Goal: Find specific page/section: Find specific page/section

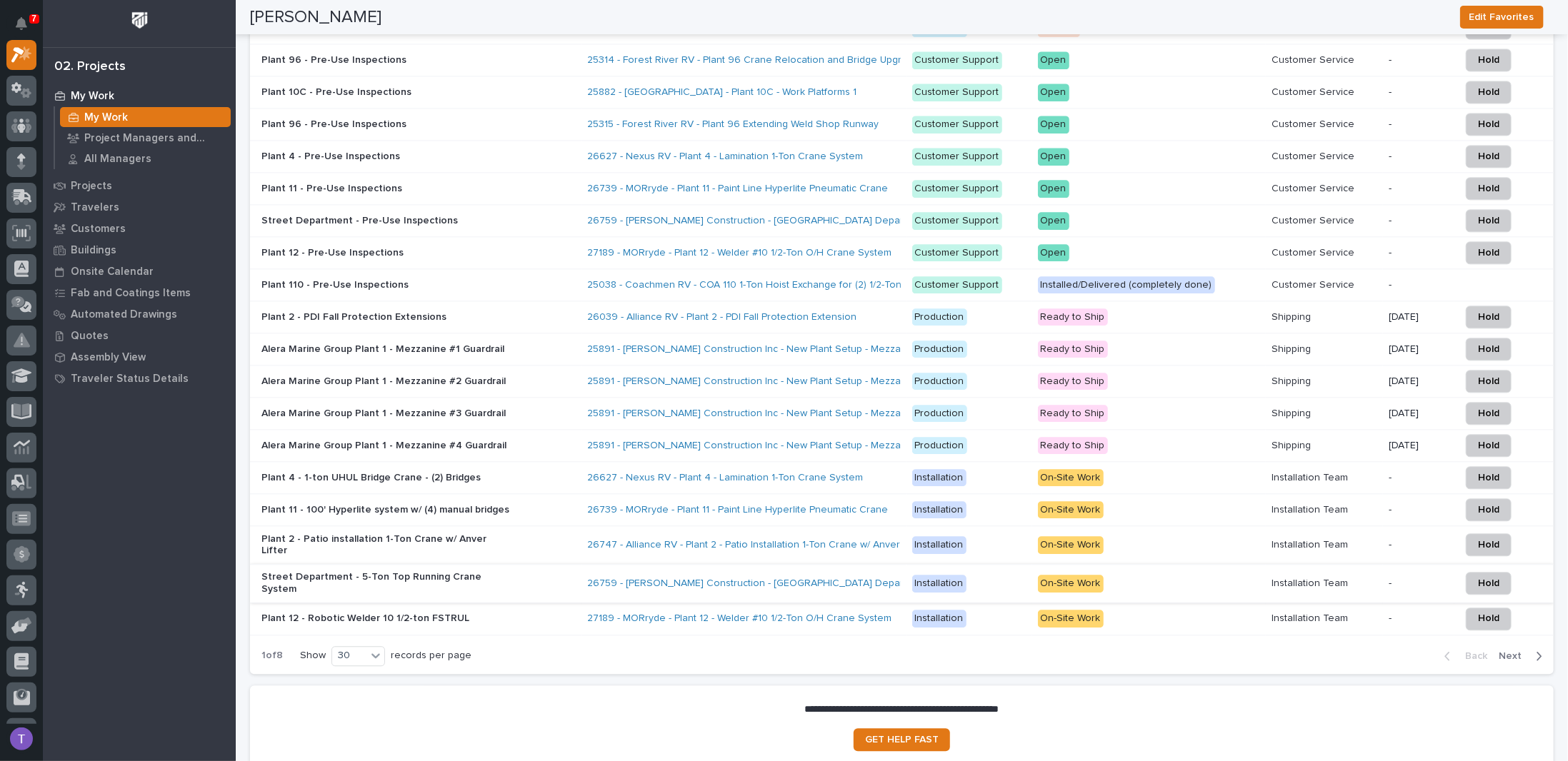
scroll to position [2068, 0]
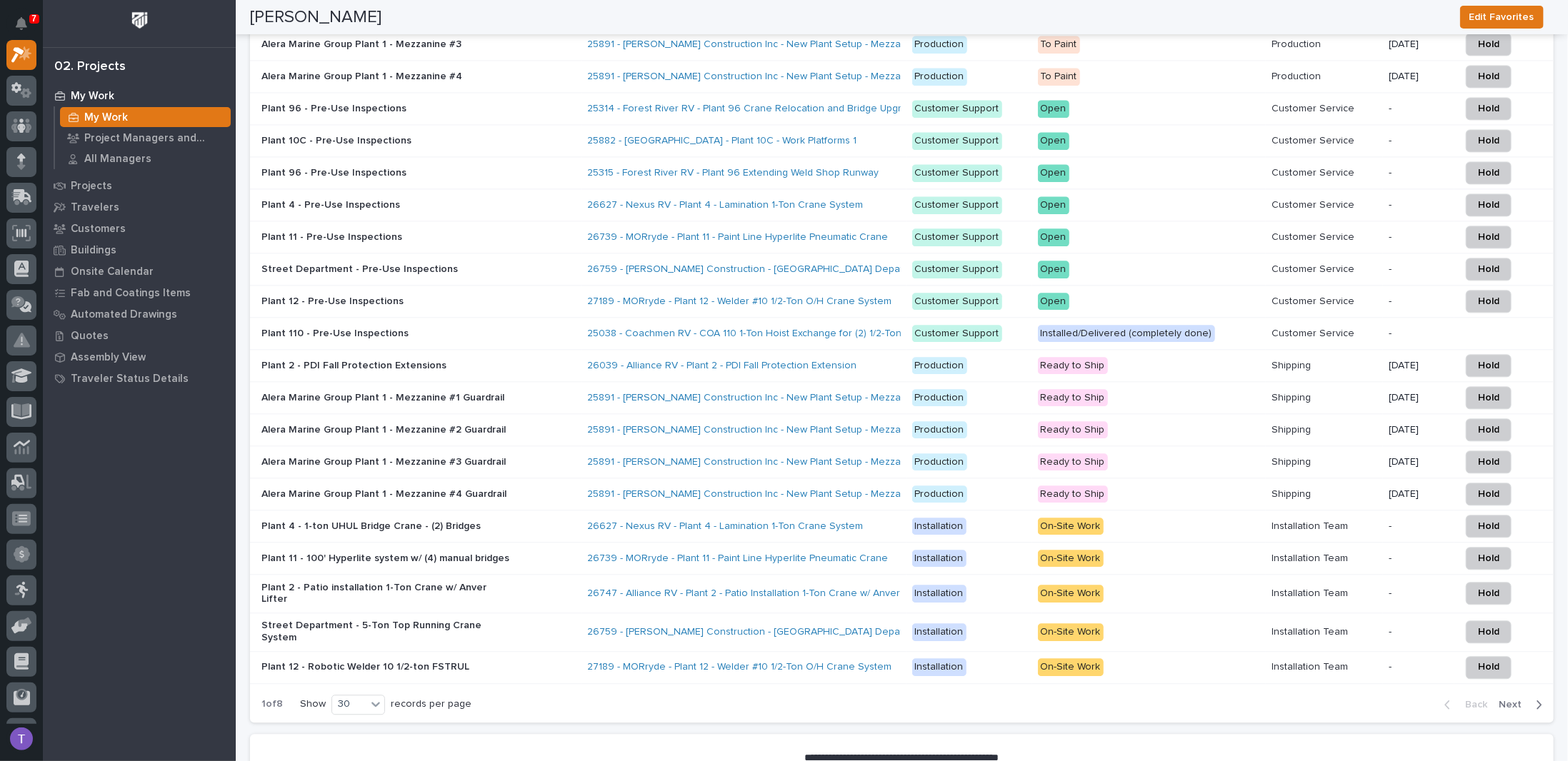
click at [1503, 698] on span "Next" at bounding box center [1514, 704] width 32 height 13
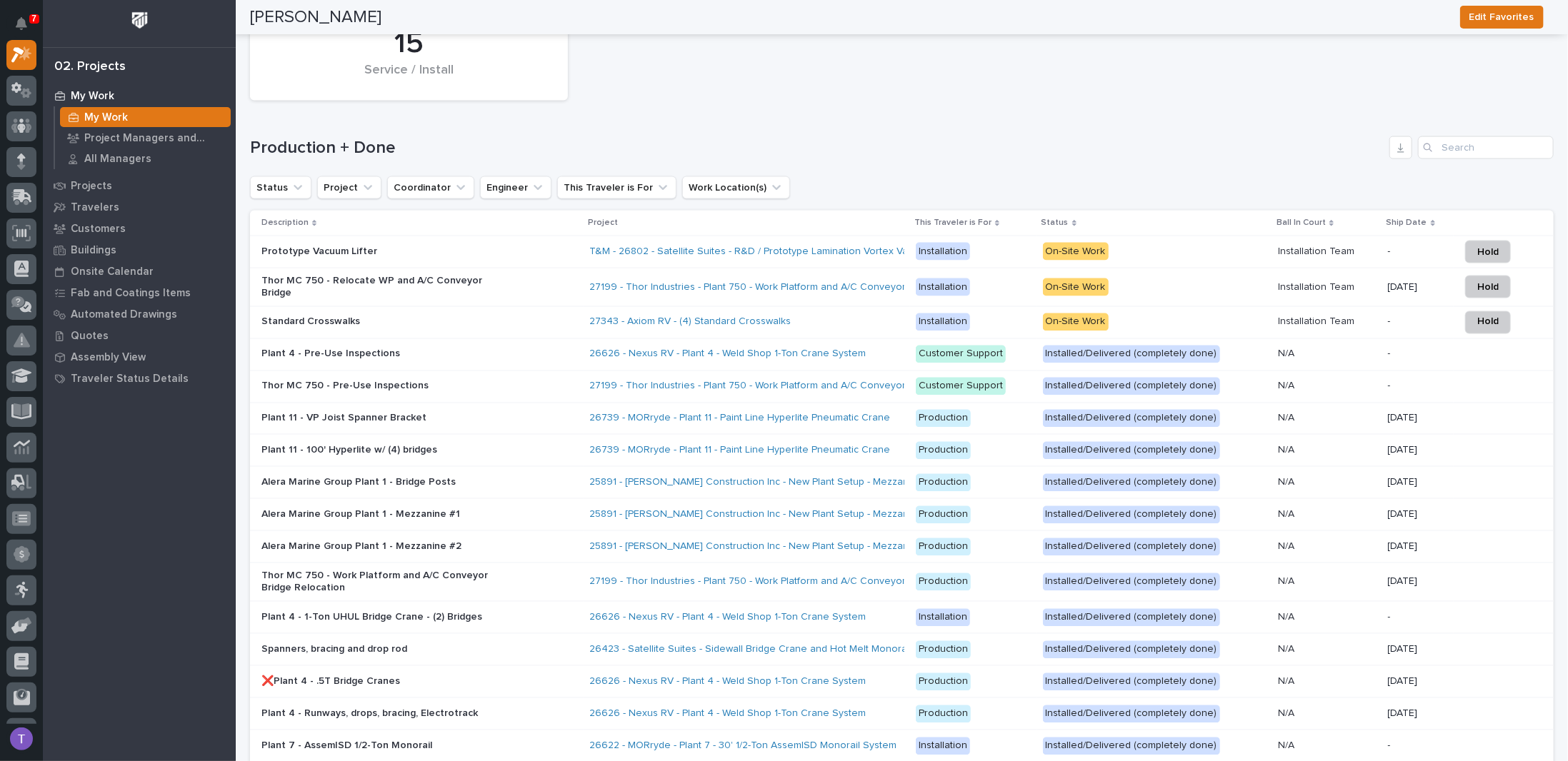
scroll to position [1569, 0]
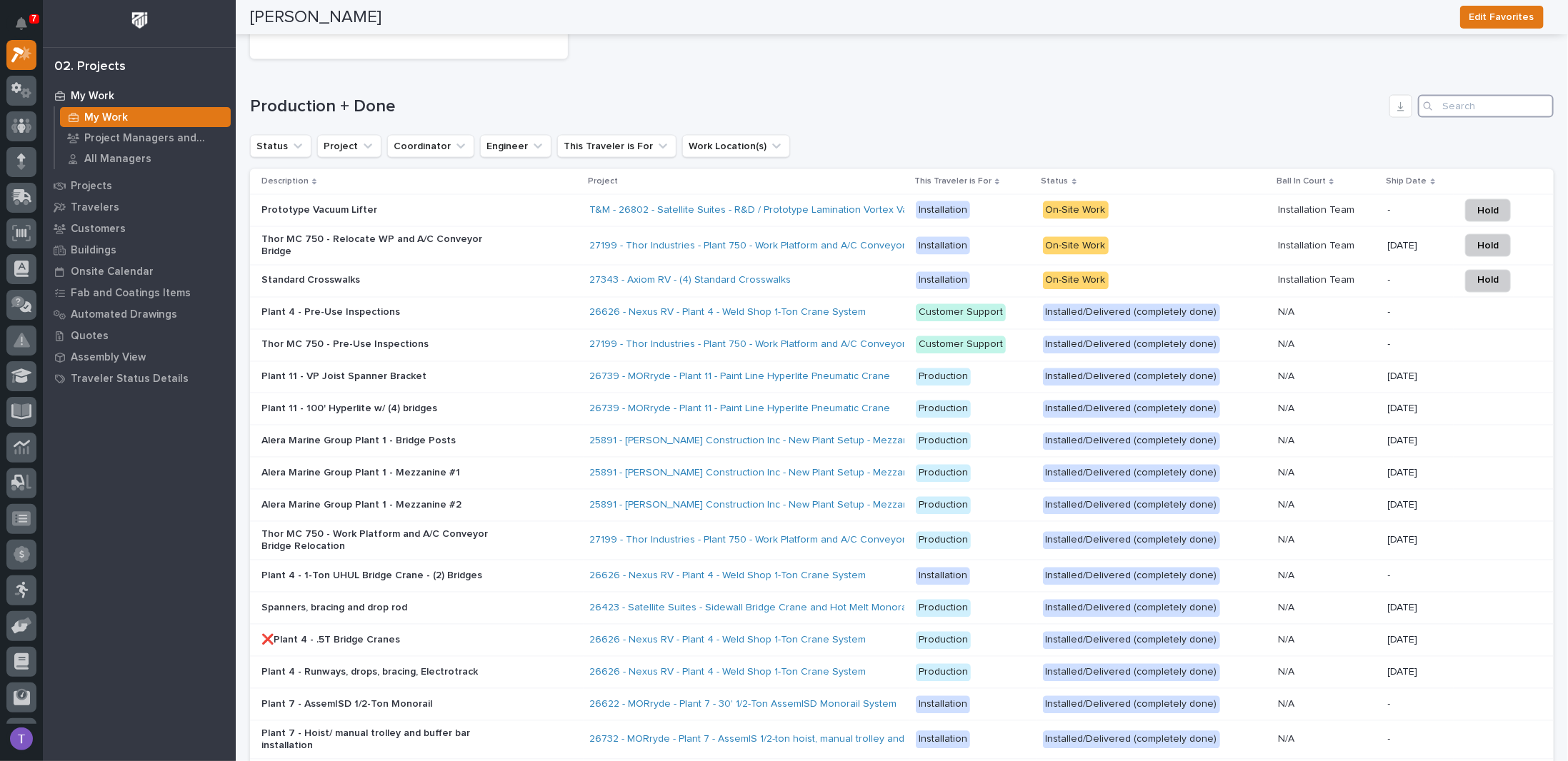
click at [1474, 95] on input "Search" at bounding box center [1485, 107] width 136 height 23
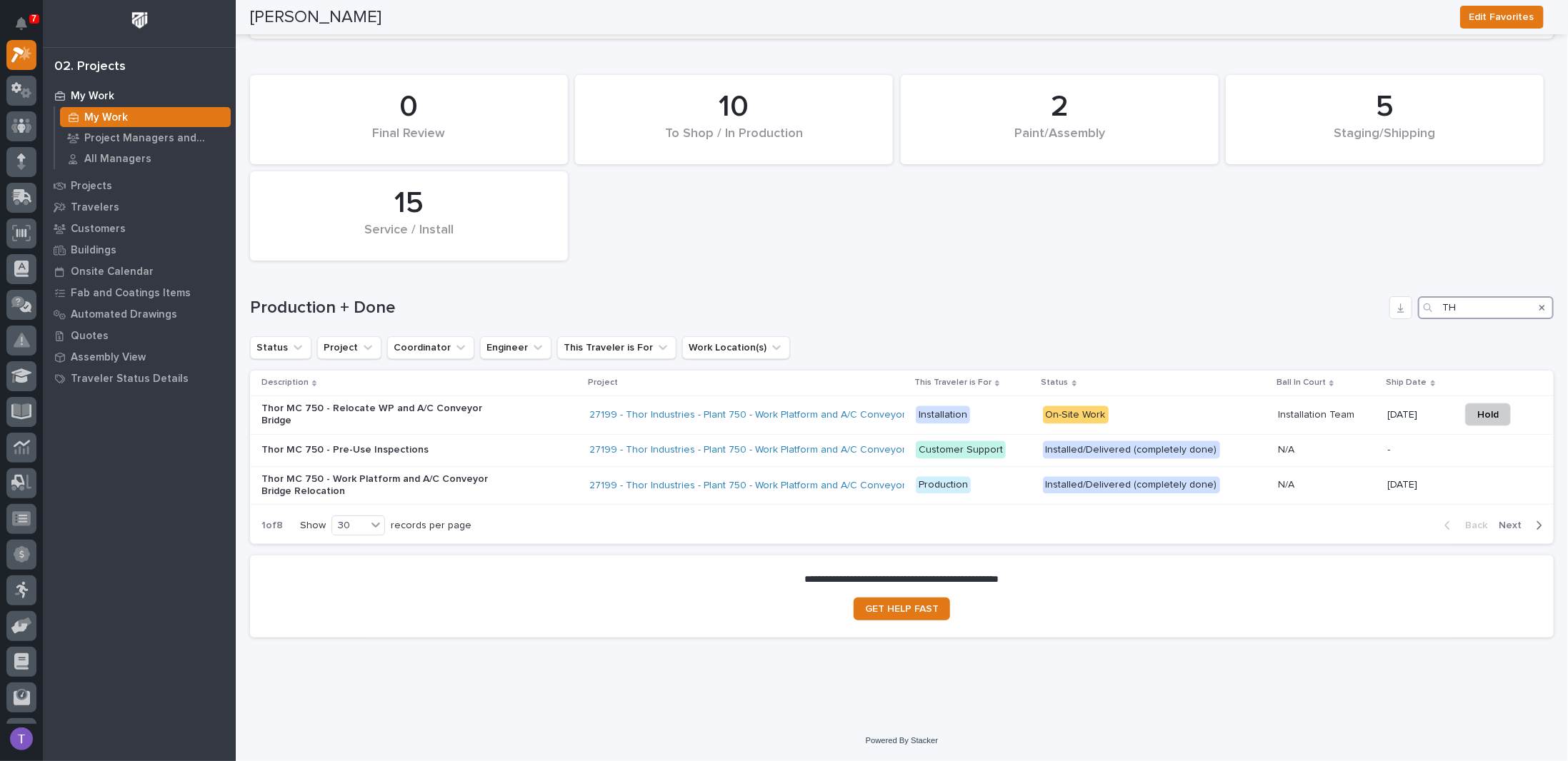
scroll to position [1346, 0]
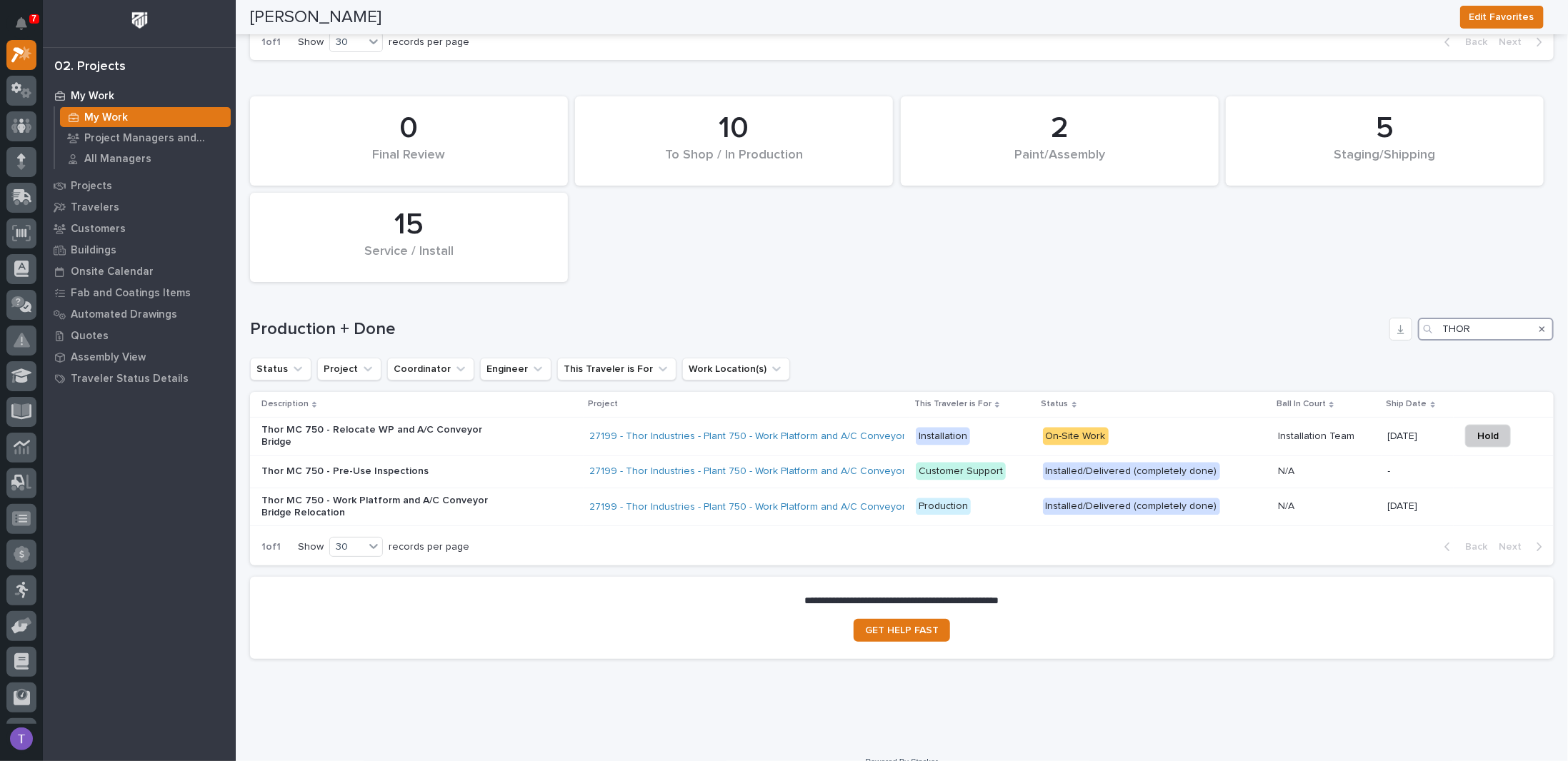
type input "THOR"
click at [1530, 317] on div "Search" at bounding box center [1542, 329] width 23 height 23
click at [1539, 325] on icon "Search" at bounding box center [1542, 329] width 6 height 9
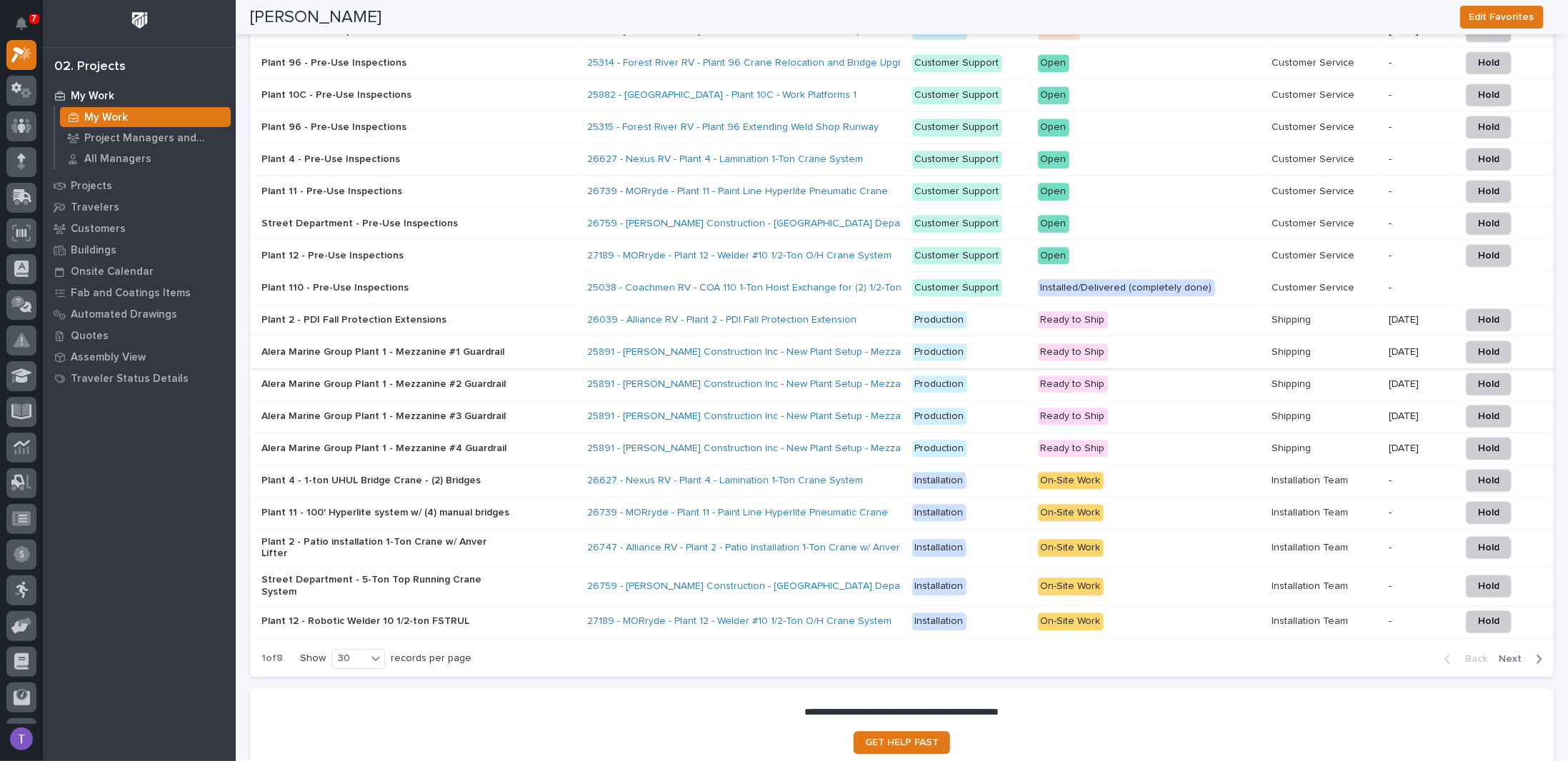
scroll to position [2211, 0]
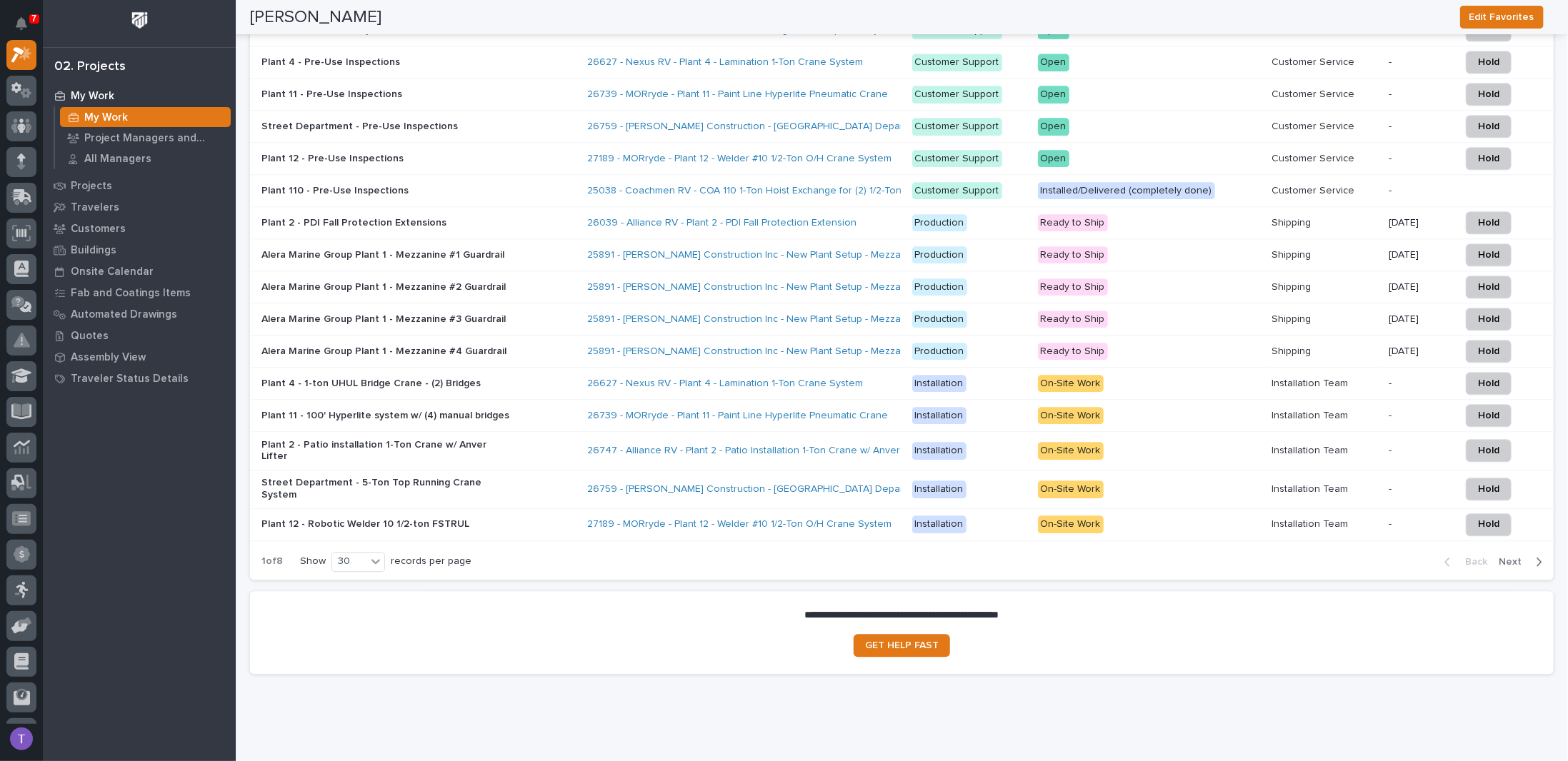
click at [1499, 555] on span "Next" at bounding box center [1514, 561] width 32 height 13
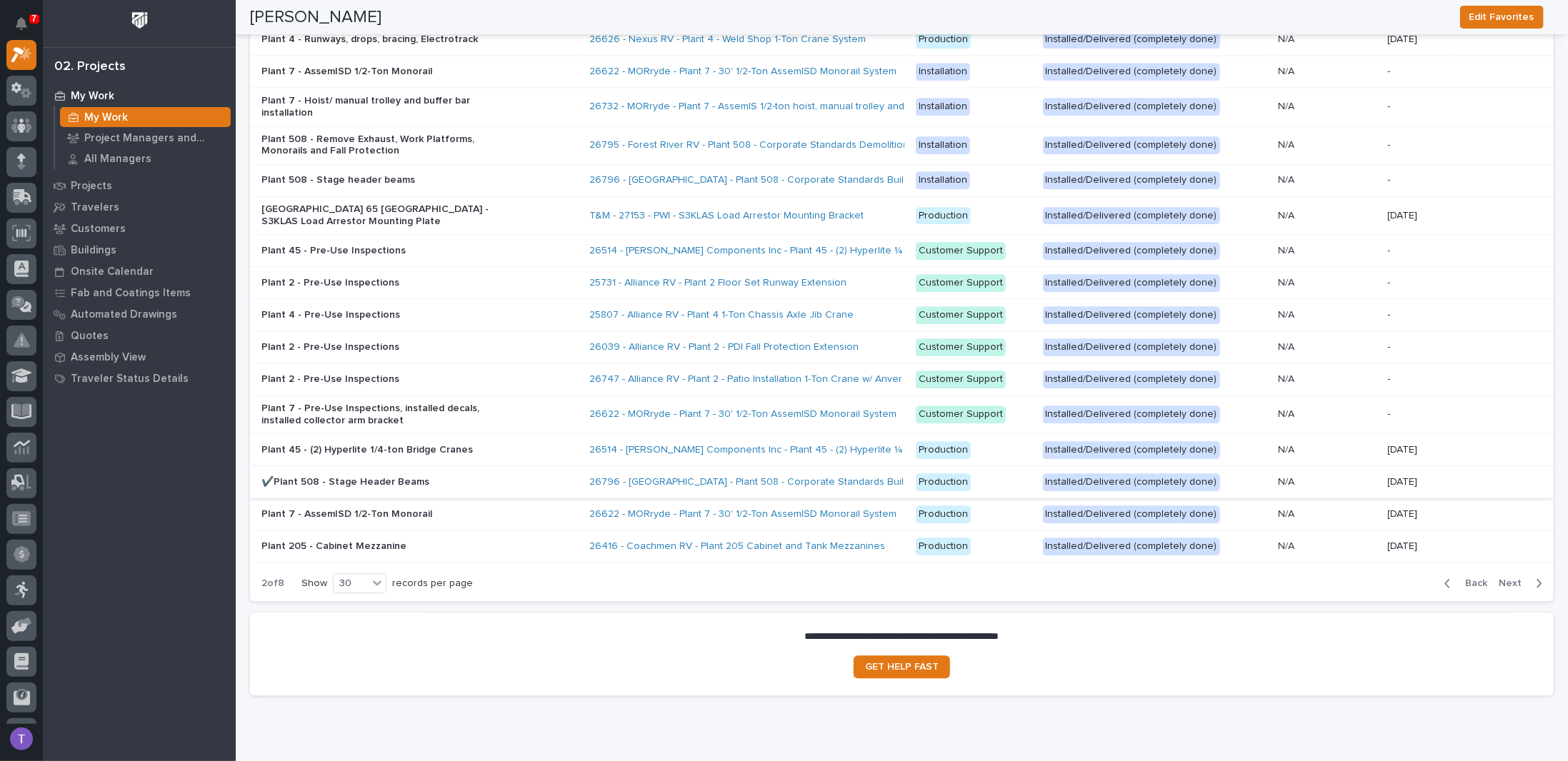
scroll to position [2224, 0]
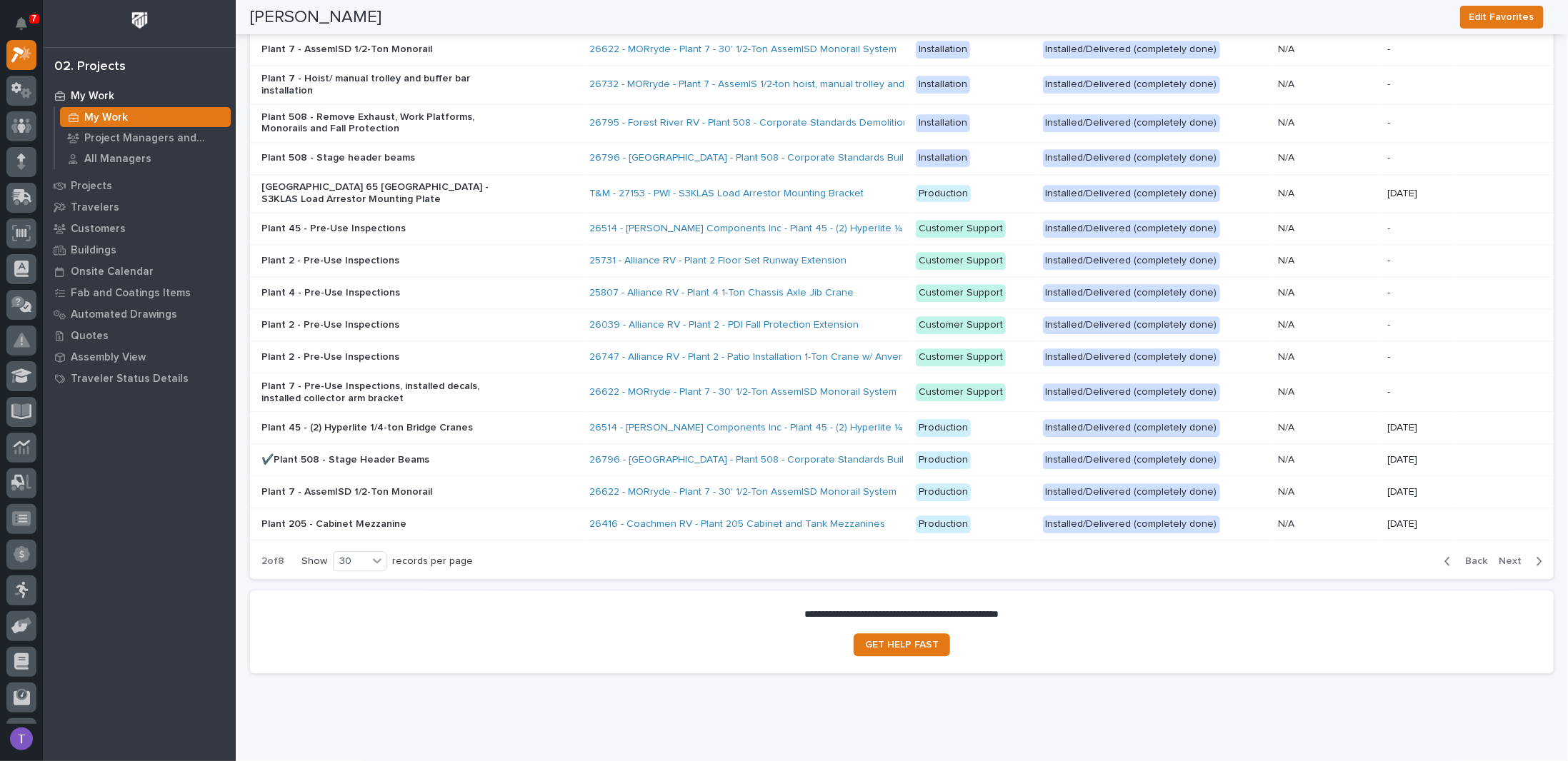
click at [1501, 554] on span "Next" at bounding box center [1514, 560] width 32 height 13
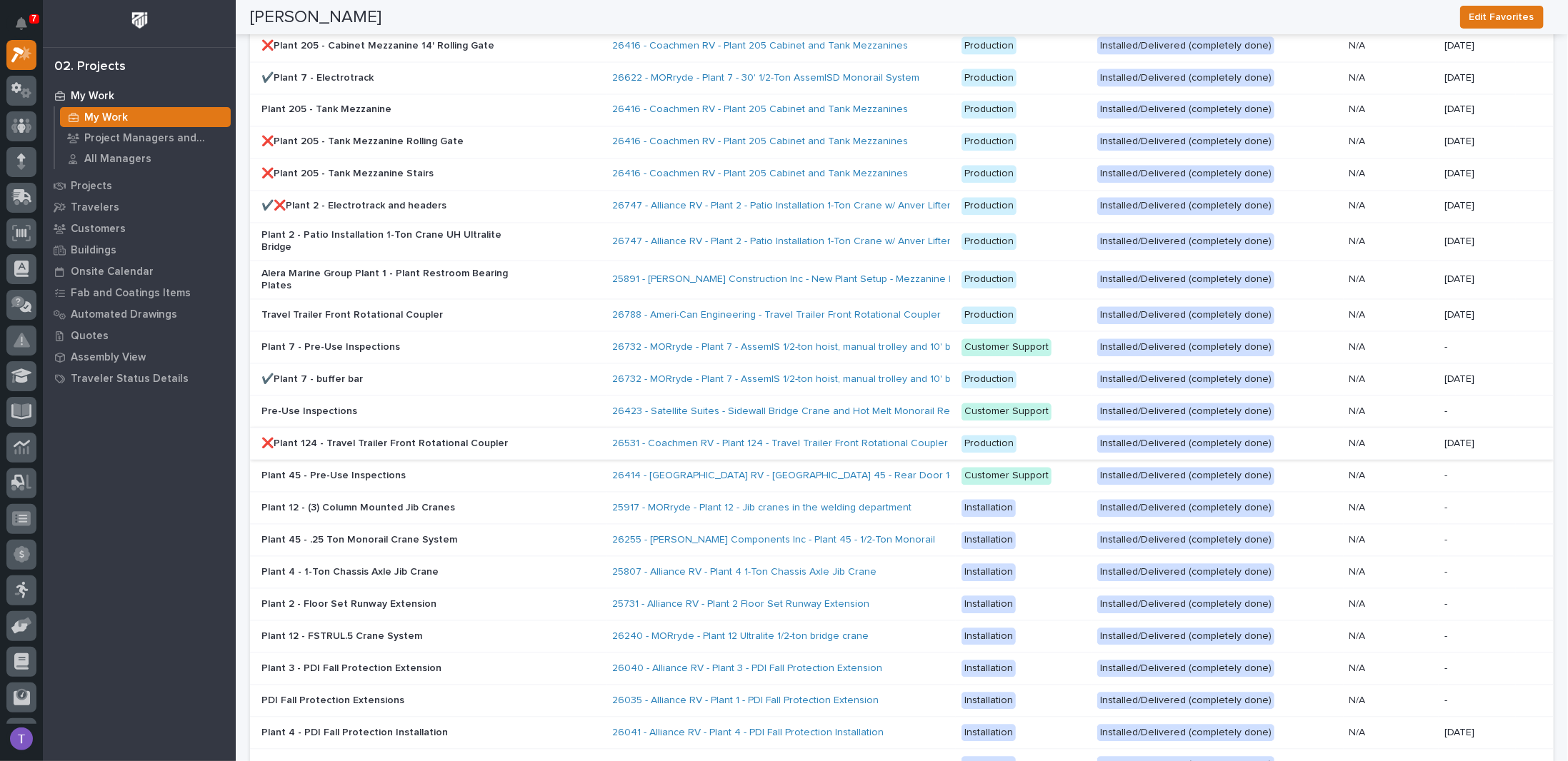
scroll to position [1854, 0]
